Goal: Transaction & Acquisition: Purchase product/service

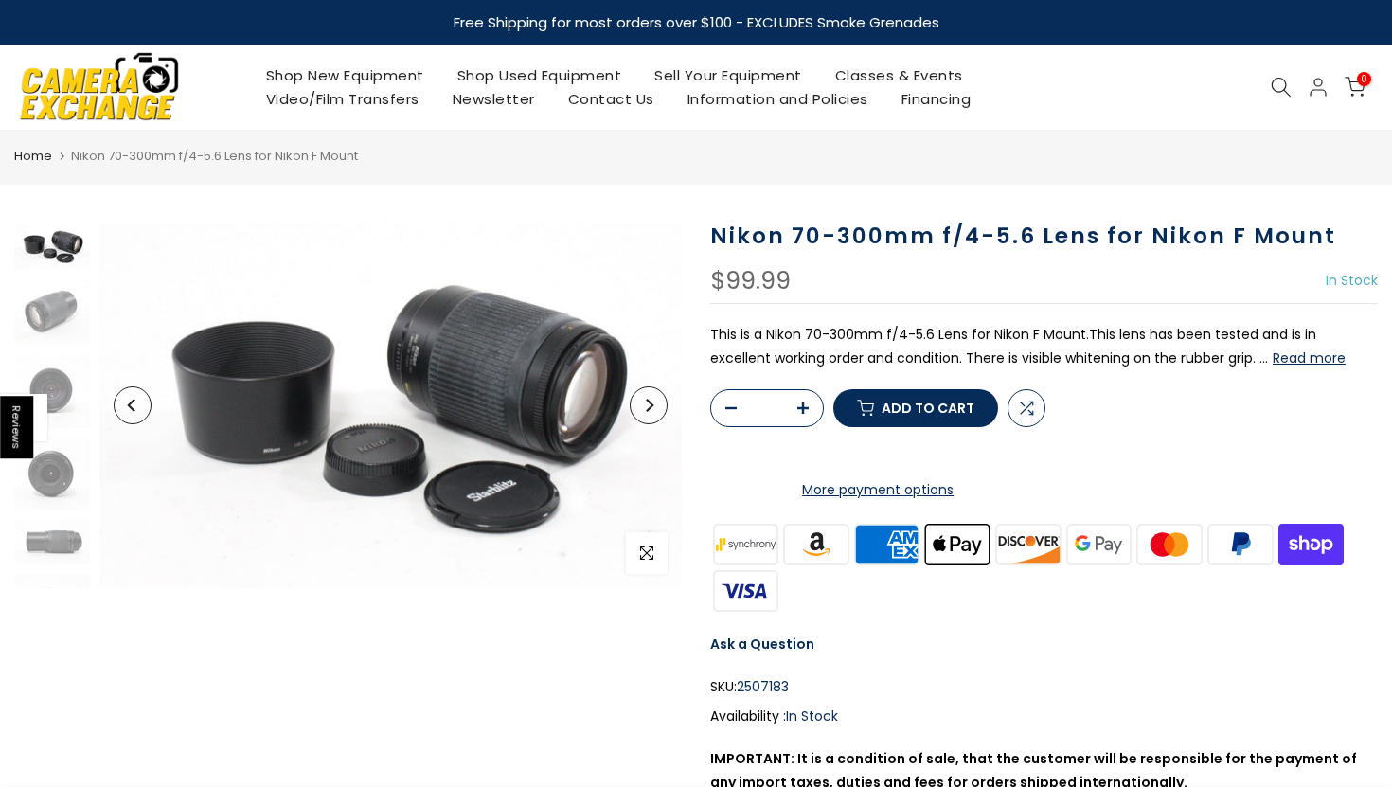
click at [651, 409] on icon "Next" at bounding box center [648, 405] width 13 height 13
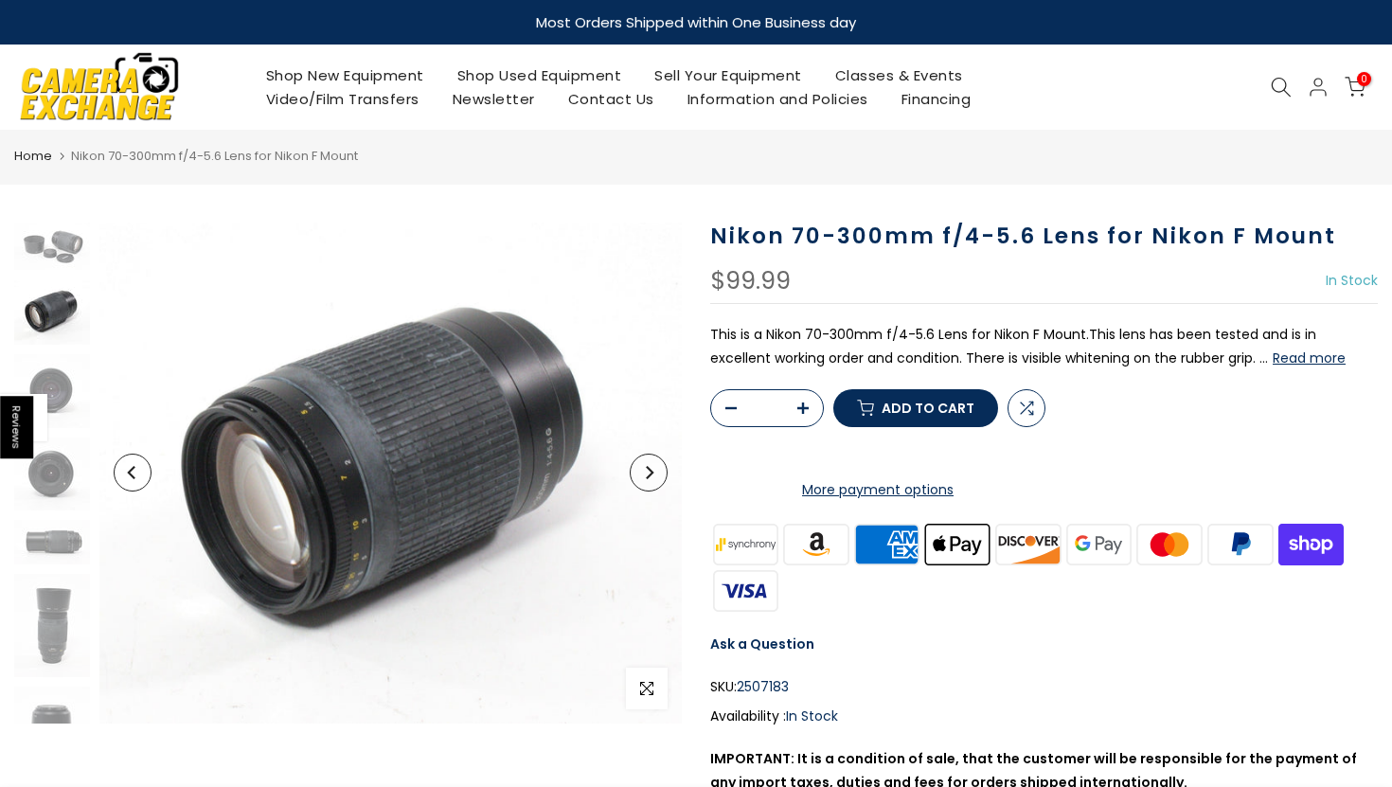
click at [649, 466] on icon "Next" at bounding box center [648, 472] width 13 height 13
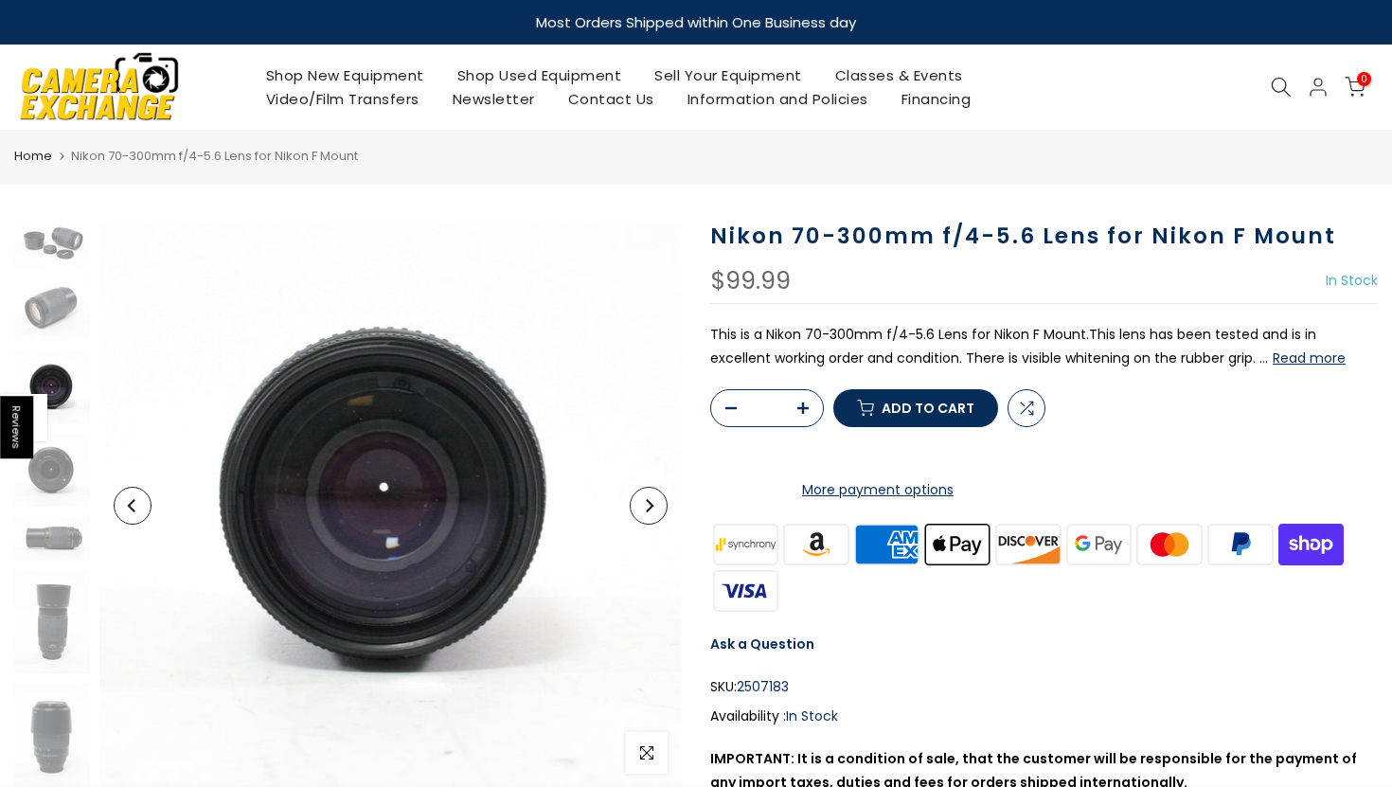
click at [649, 508] on icon "Next" at bounding box center [648, 505] width 13 height 13
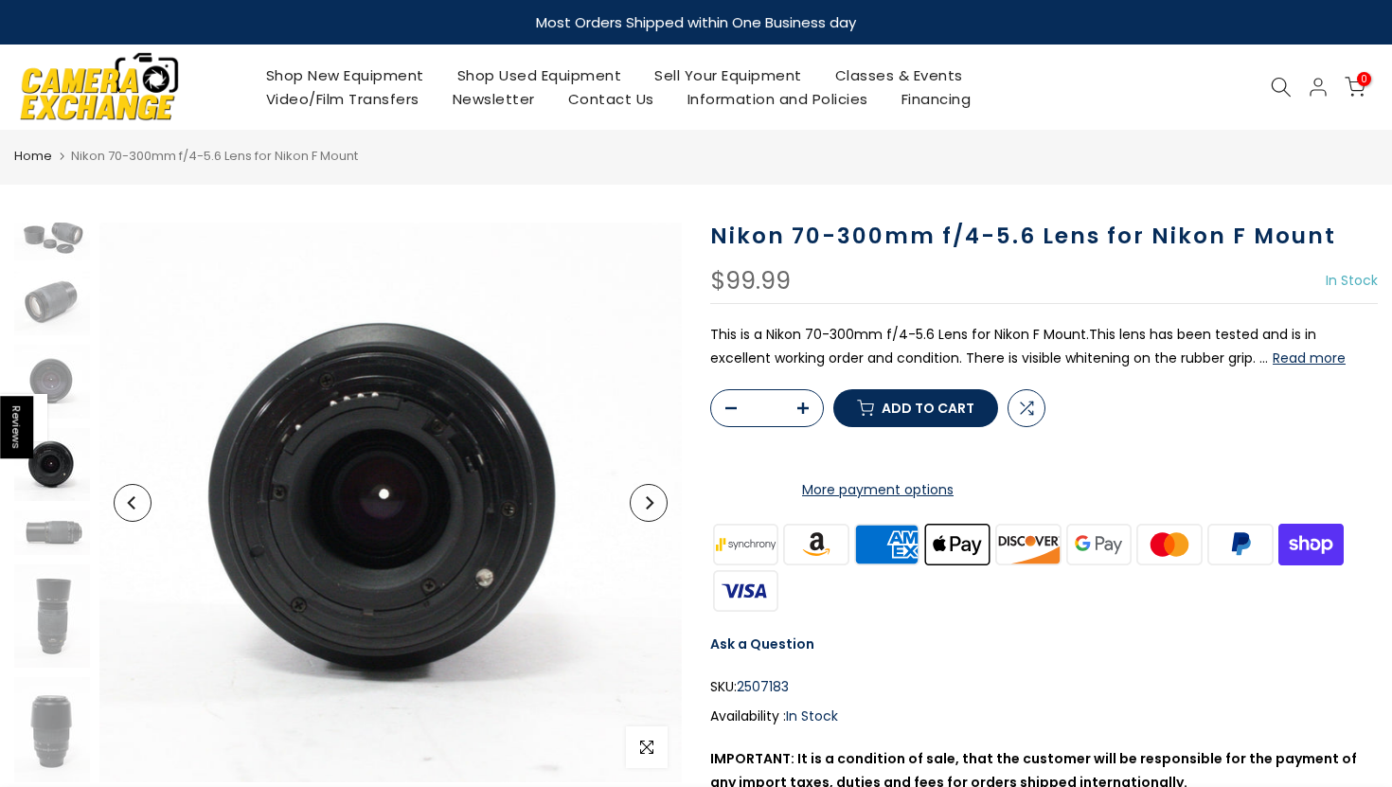
scroll to position [10, 0]
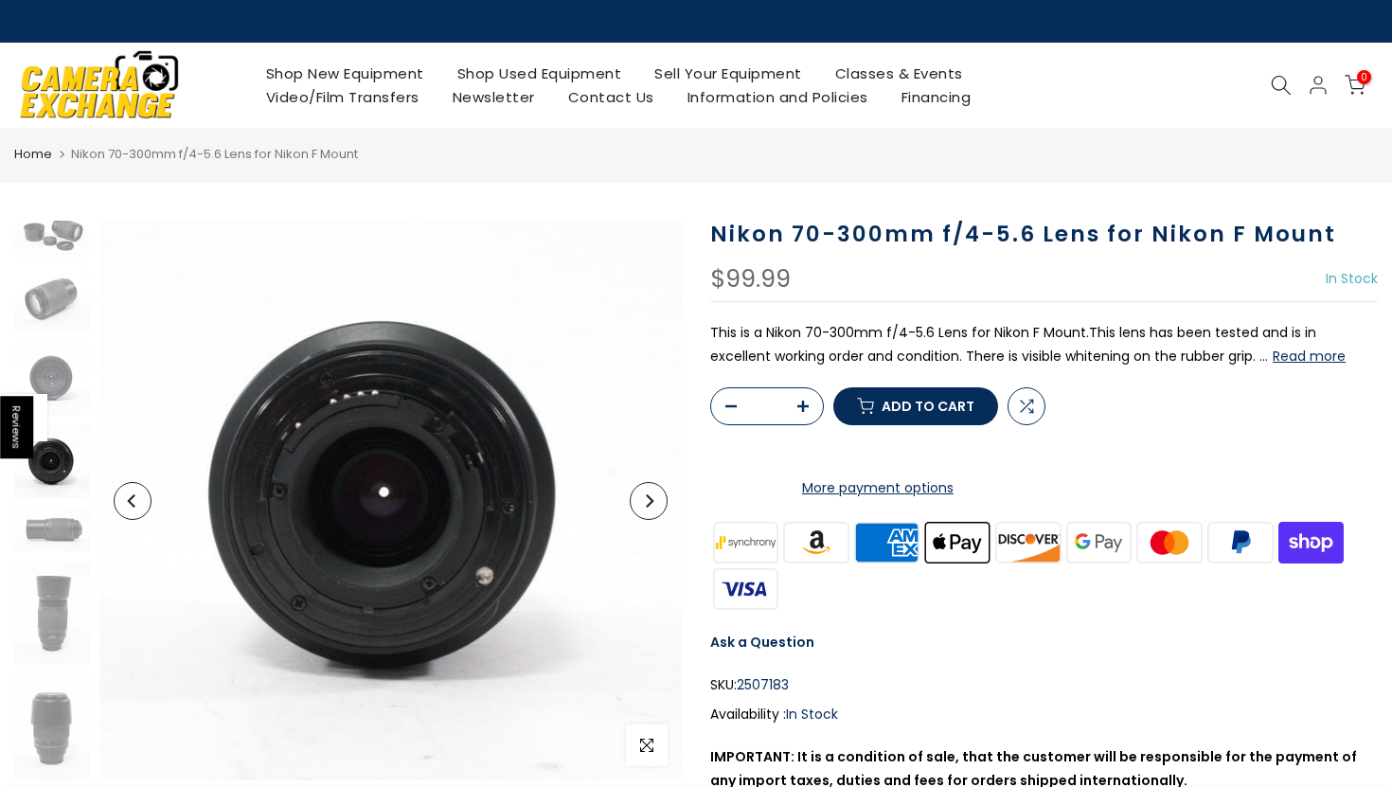
click at [649, 501] on icon "Next" at bounding box center [650, 500] width 8 height 13
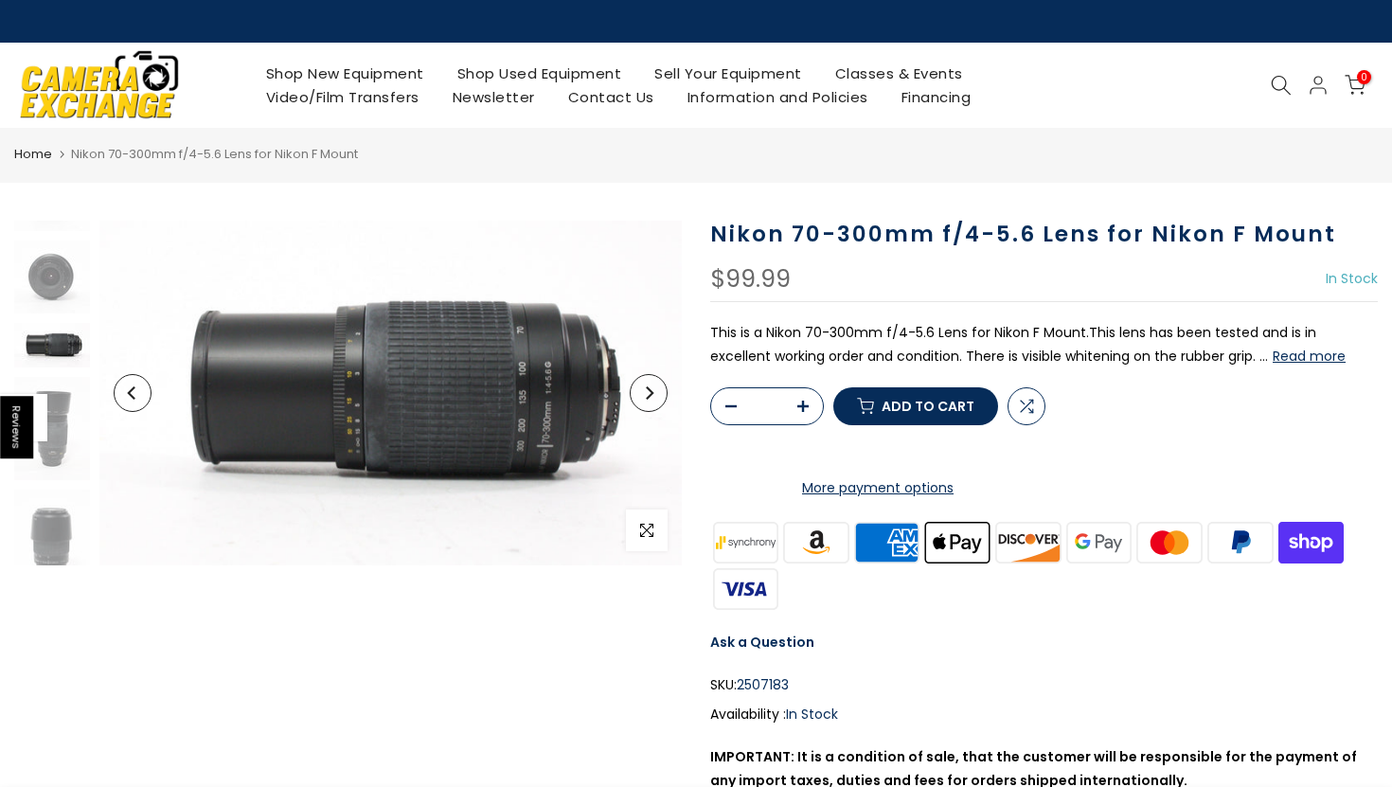
scroll to position [203, 0]
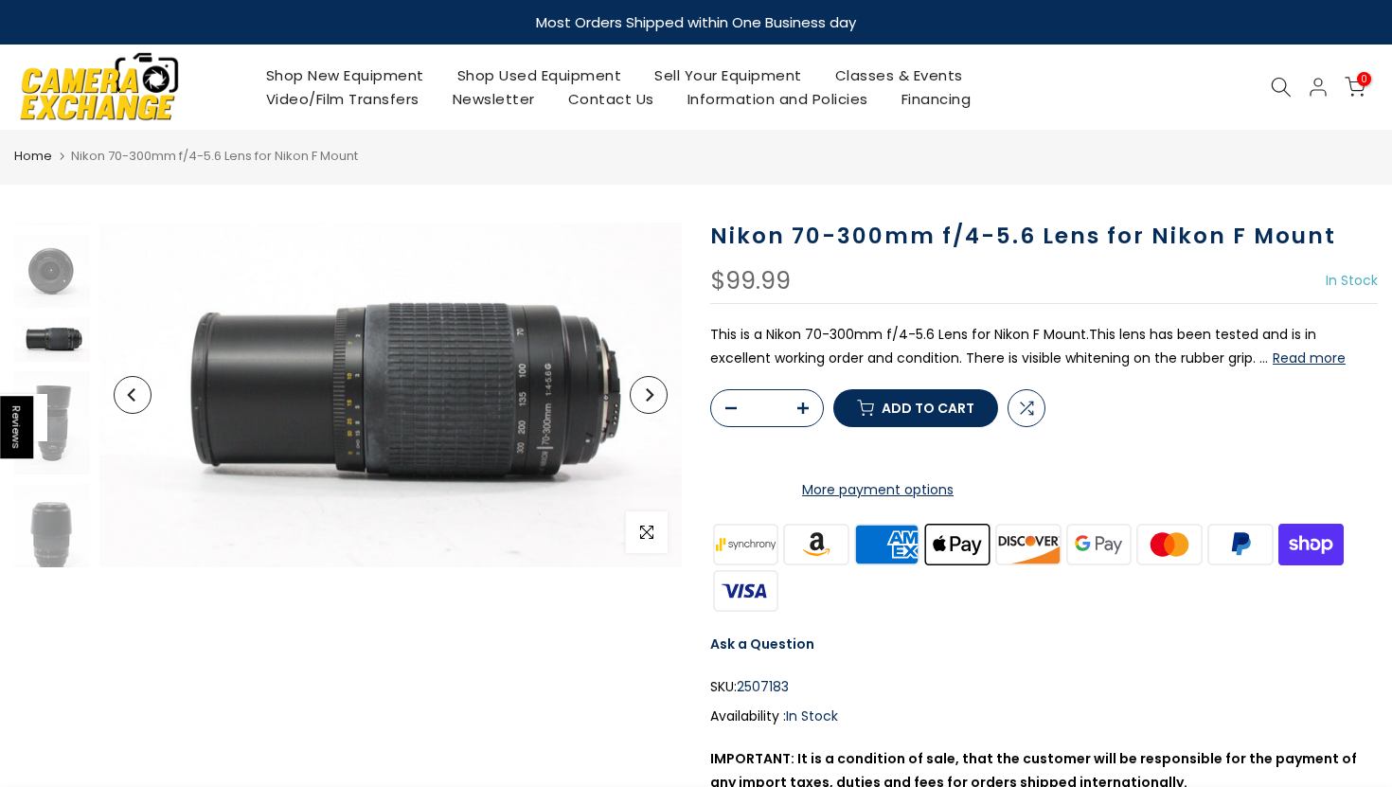
click at [1272, 356] on button "Read more" at bounding box center [1308, 357] width 73 height 17
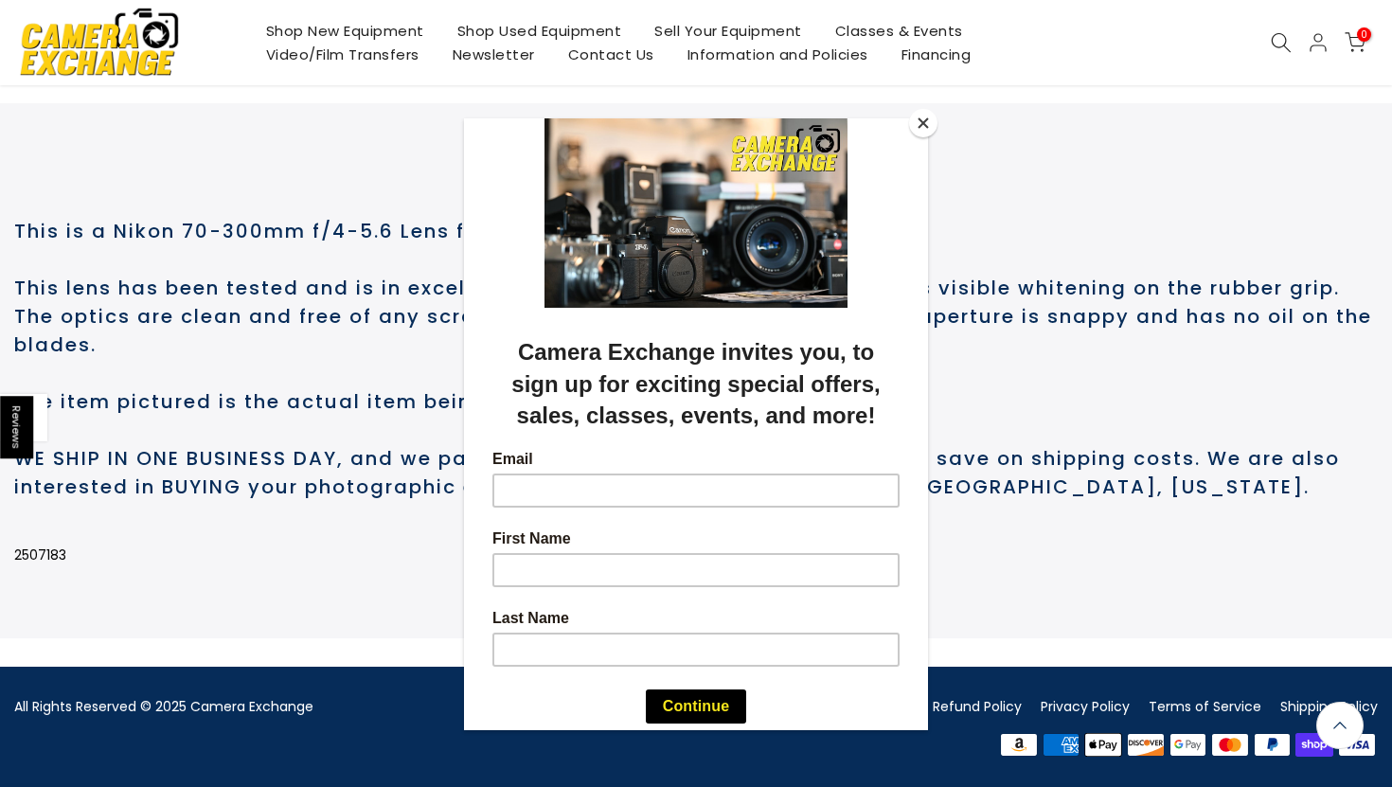
scroll to position [931, 0]
click at [910, 119] on button "Close" at bounding box center [923, 123] width 28 height 28
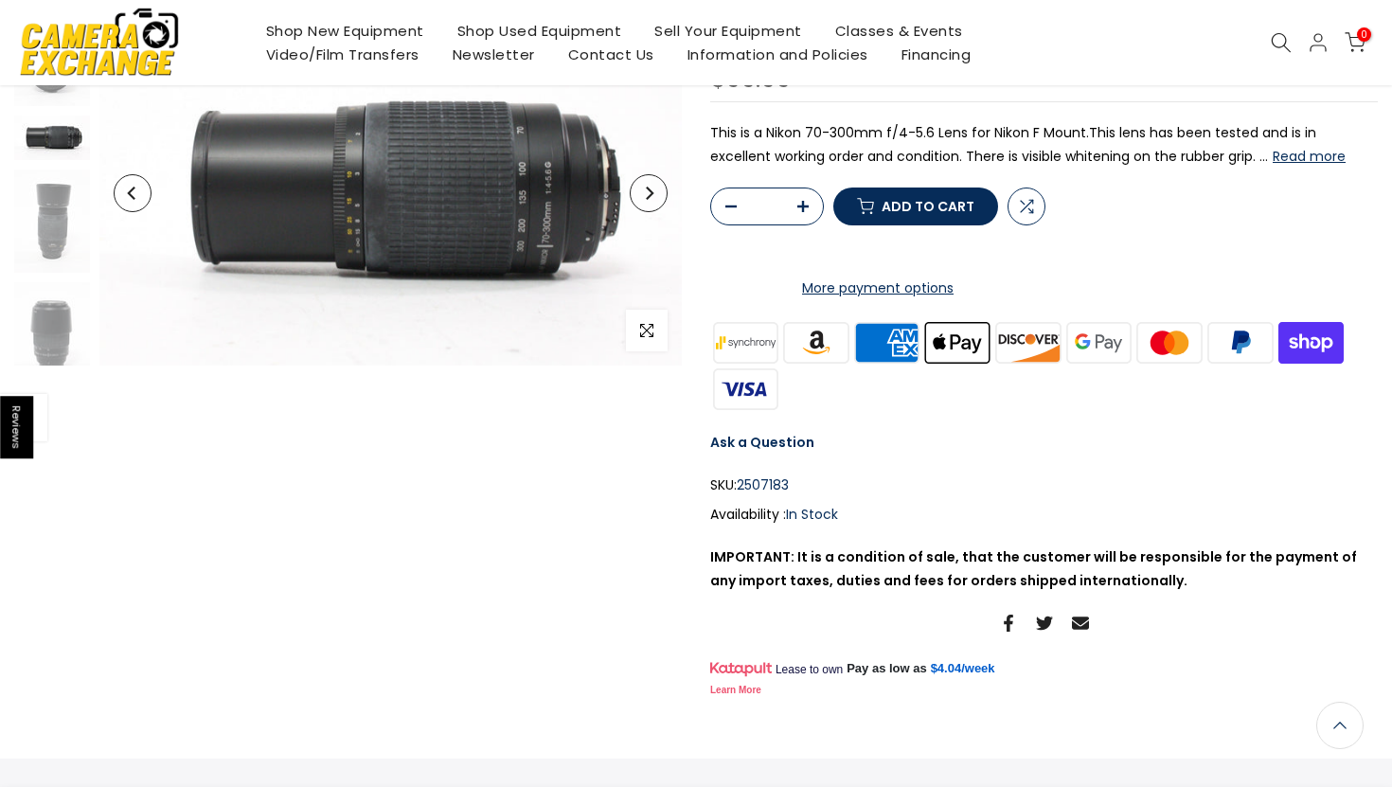
scroll to position [189, 0]
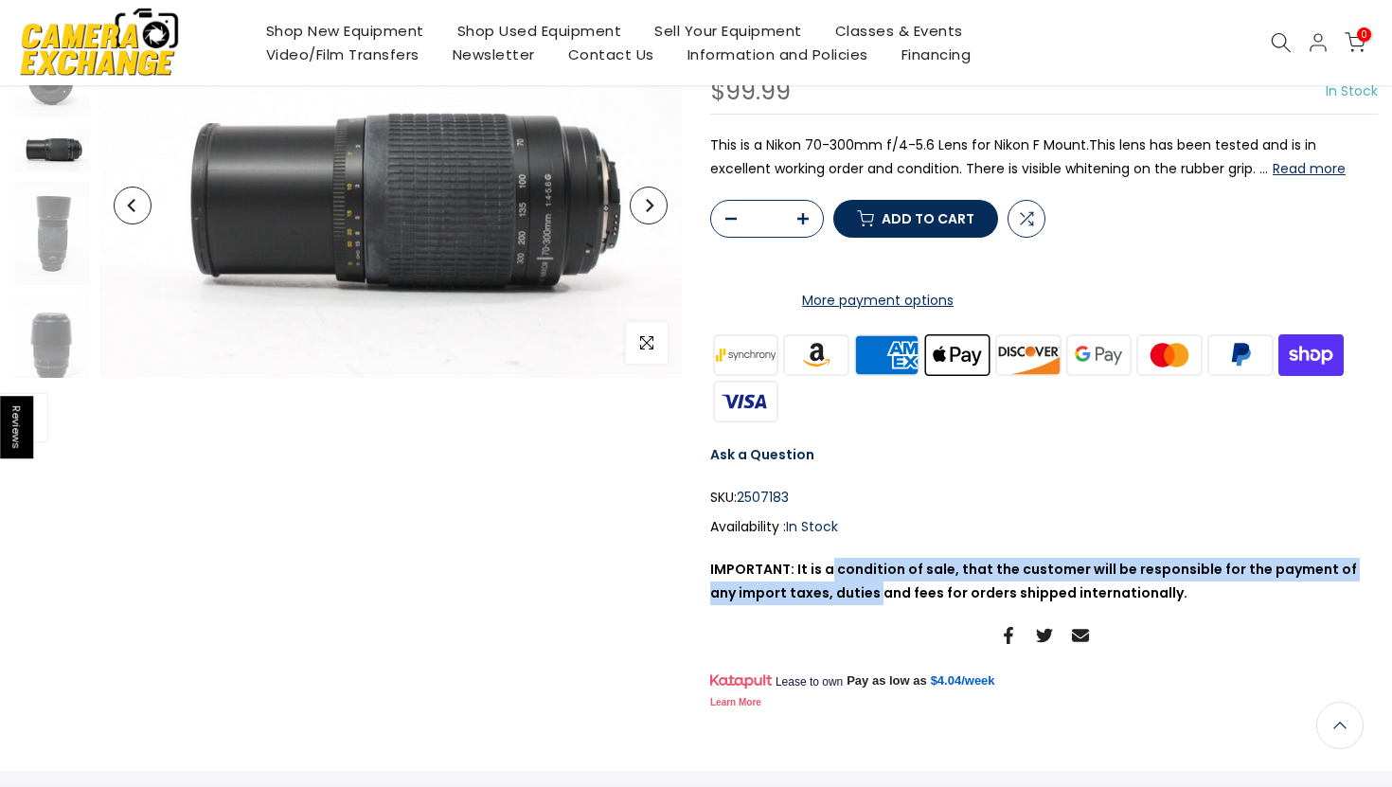
drag, startPoint x: 825, startPoint y: 634, endPoint x: 844, endPoint y: 670, distance: 40.6
click at [846, 605] on p "IMPORTANT: It is a condition of sale, that the customer will be responsible for…" at bounding box center [1043, 581] width 667 height 47
click at [844, 602] on strong "IMPORTANT: It is a condition of sale, that the customer will be responsible for…" at bounding box center [1033, 580] width 647 height 43
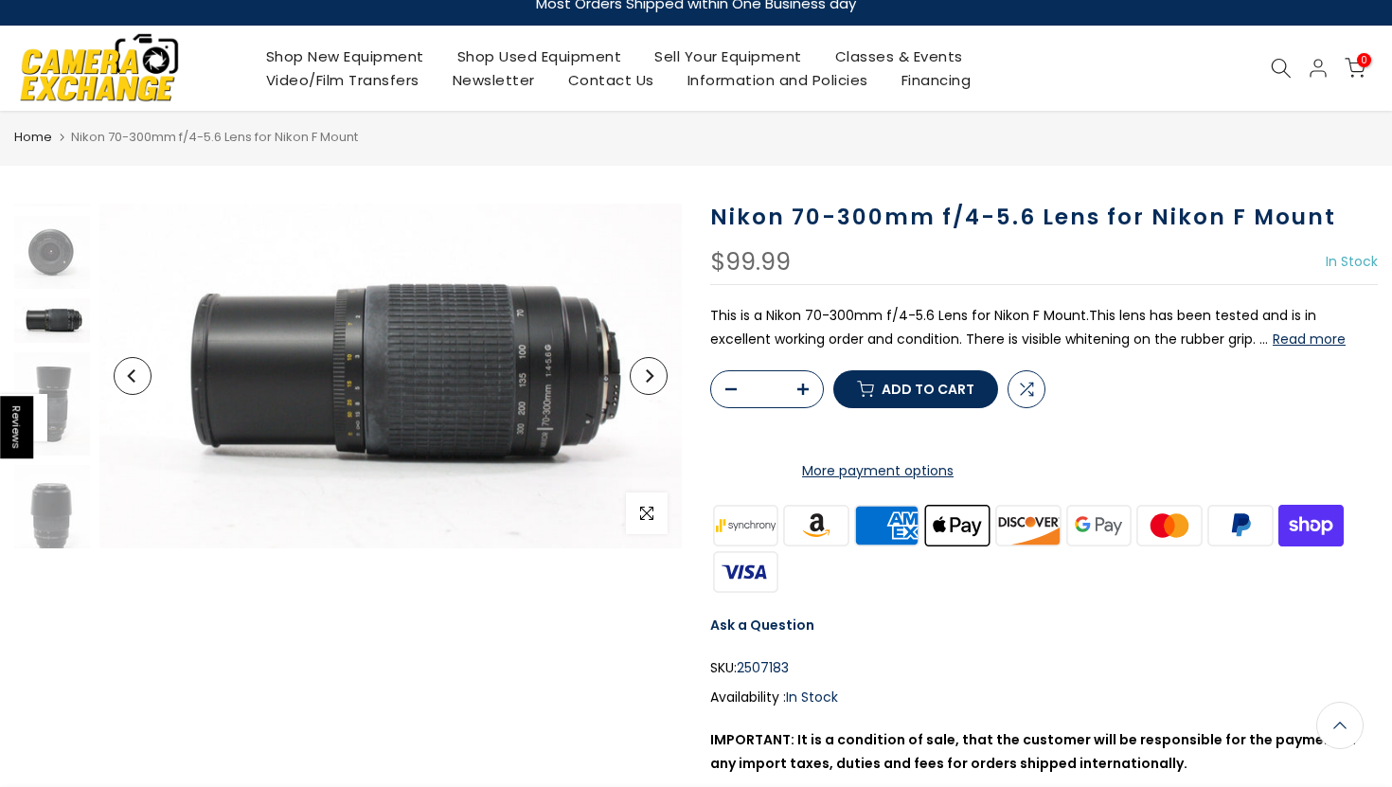
scroll to position [0, 0]
